Goal: Use online tool/utility: Utilize a website feature to perform a specific function

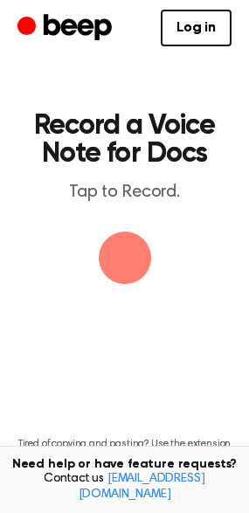
click at [122, 269] on img "button" at bounding box center [125, 258] width 52 height 52
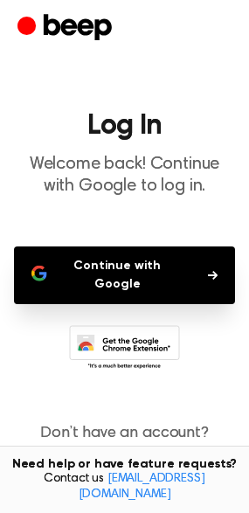
click at [114, 273] on button "Continue with Google" at bounding box center [124, 276] width 221 height 58
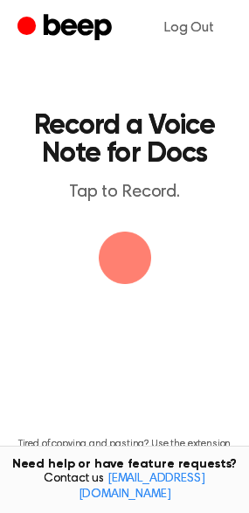
click at [120, 246] on img "button" at bounding box center [125, 258] width 52 height 52
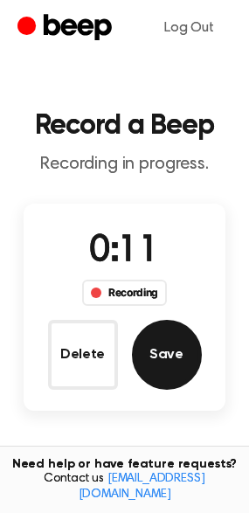
click at [168, 371] on button "Save" at bounding box center [167, 355] width 70 height 70
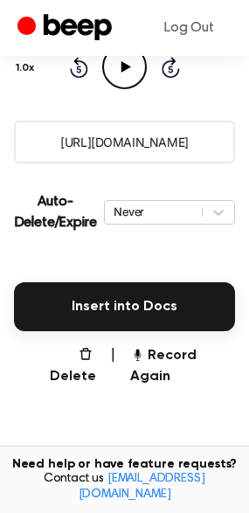
scroll to position [275, 0]
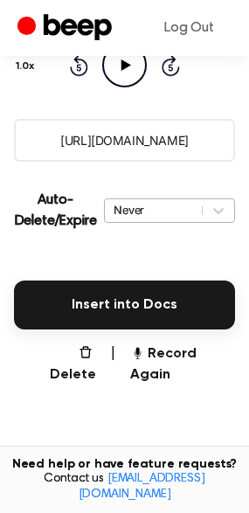
click at [156, 211] on div "Never" at bounding box center [154, 210] width 80 height 17
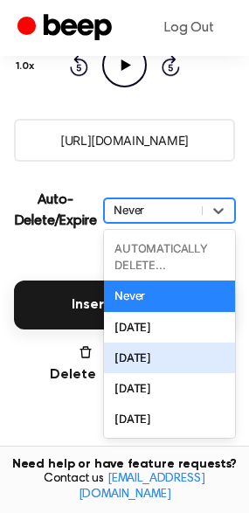
click at [160, 357] on div "[DATE]" at bounding box center [169, 358] width 131 height 31
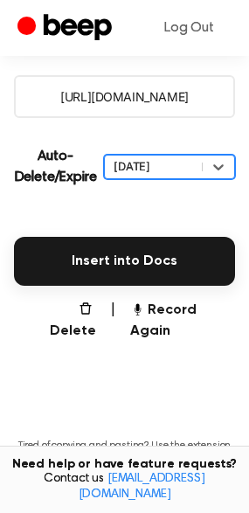
scroll to position [318, 0]
